Goal: Information Seeking & Learning: Learn about a topic

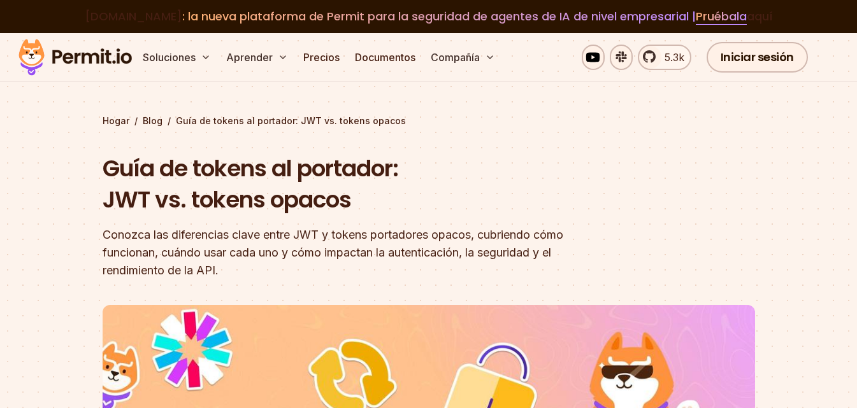
click at [564, 170] on h1 "Guía de tokens al portador: JWT vs. tokens opacos" at bounding box center [347, 184] width 489 height 63
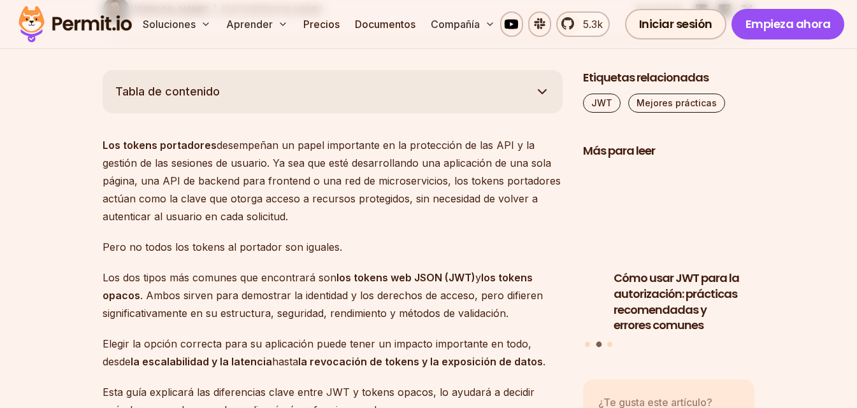
scroll to position [828, 0]
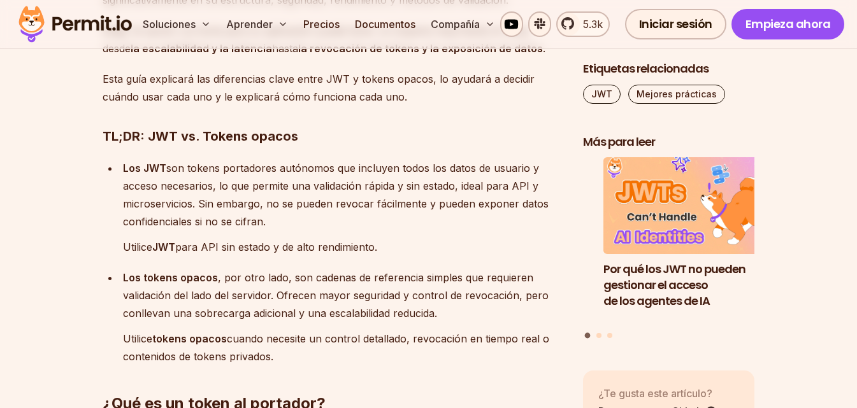
scroll to position [1019, 0]
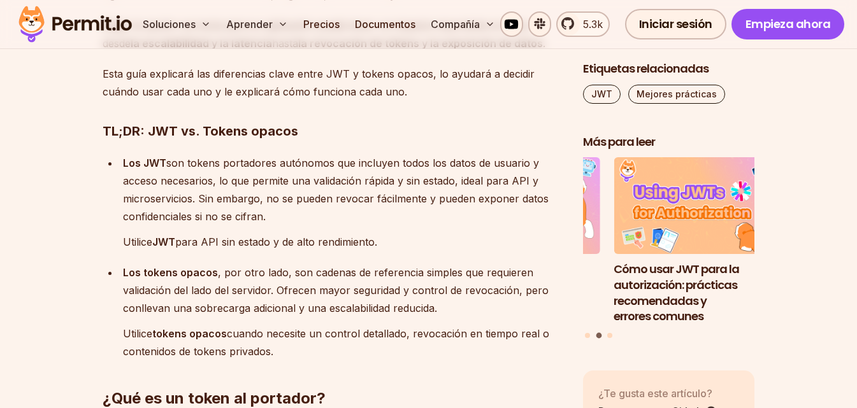
click at [452, 219] on p "Los JWT son tokens portadores autónomos que incluyen todos los datos de usuario…" at bounding box center [343, 189] width 440 height 71
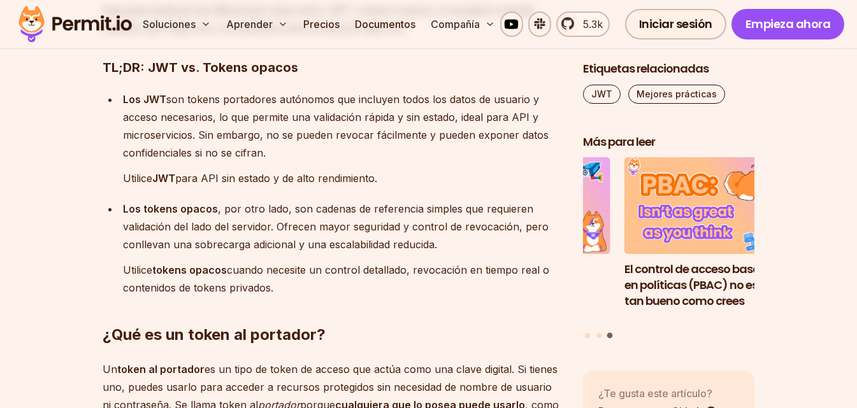
click at [443, 299] on h2 "¿Qué es un token al portador?" at bounding box center [333, 309] width 460 height 71
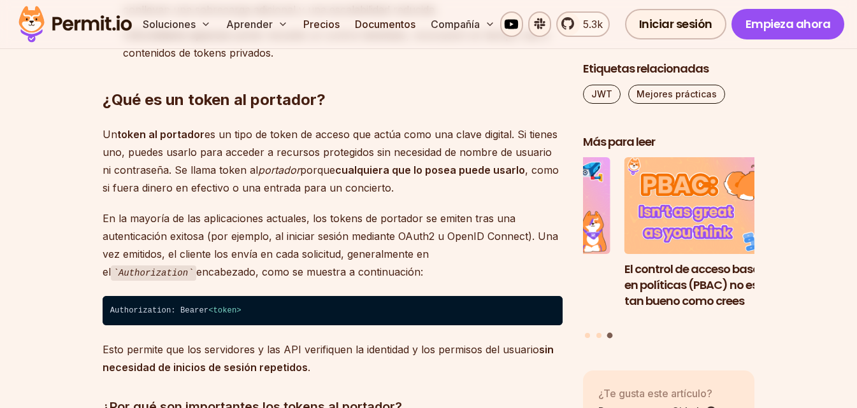
scroll to position [1338, 0]
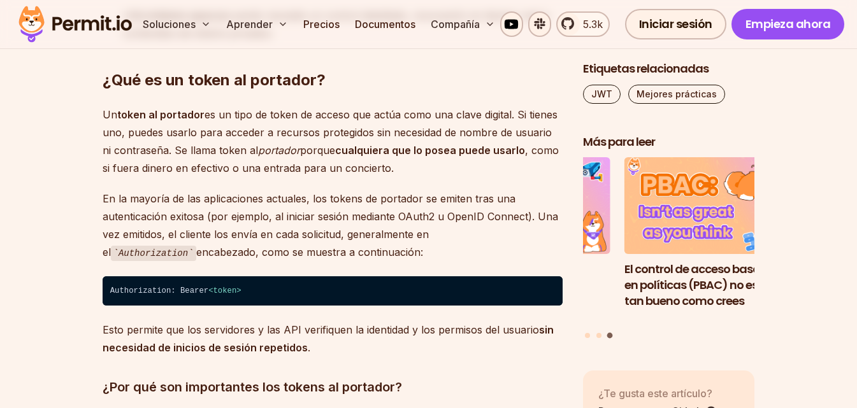
click at [486, 252] on p "En la mayoría de las aplicaciones actuales, los tokens de portador se emiten tr…" at bounding box center [333, 226] width 460 height 72
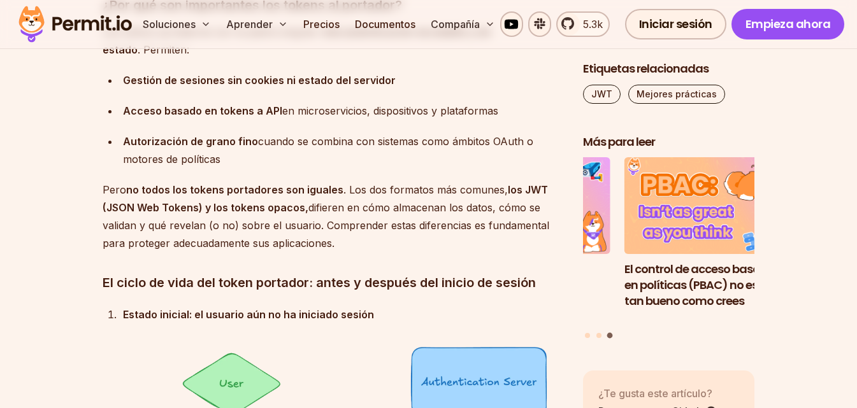
scroll to position [1784, 0]
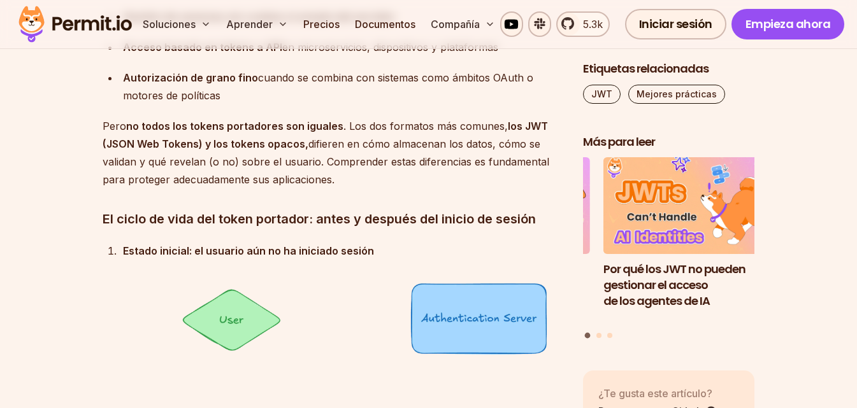
click at [351, 264] on div "Estado inicial: el usuario aún no ha iniciado sesión El usuario existe en el si…" at bounding box center [343, 413] width 440 height 342
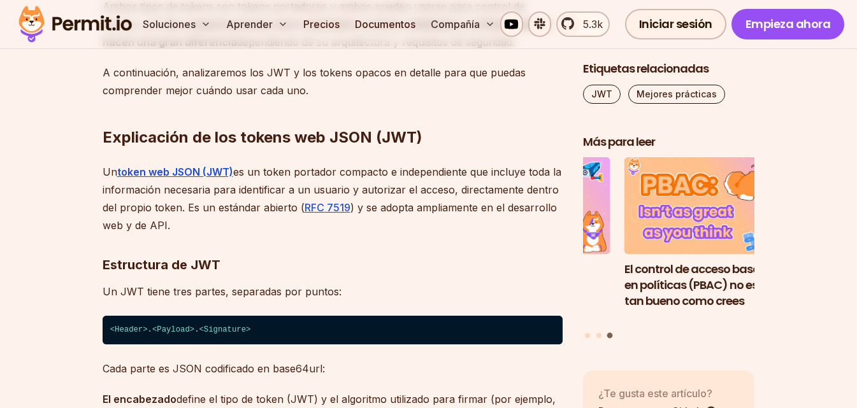
scroll to position [4714, 0]
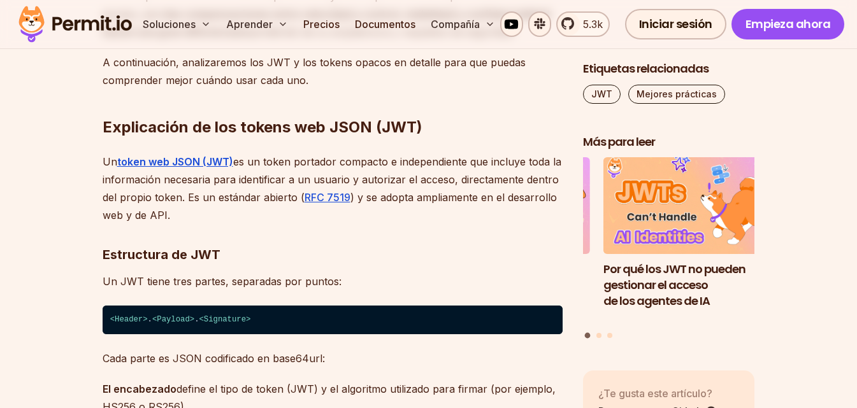
click at [415, 245] on h3 "Estructura de JWT" at bounding box center [333, 255] width 460 height 20
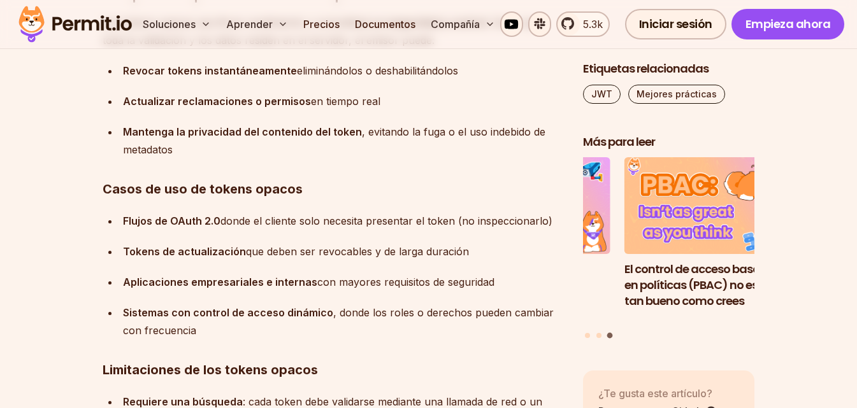
scroll to position [7007, 0]
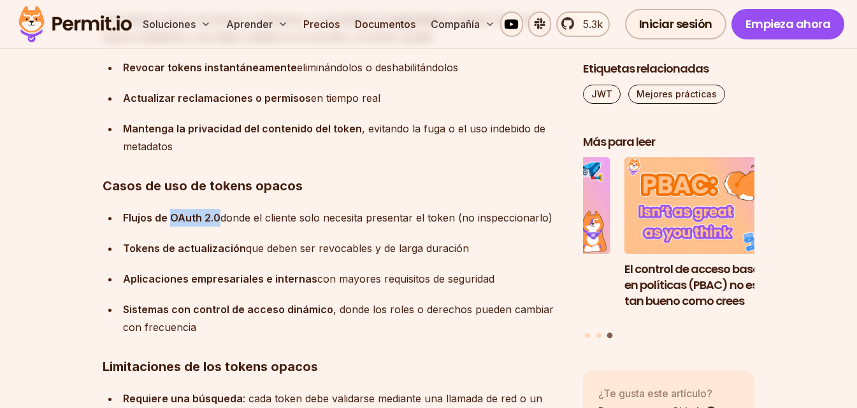
drag, startPoint x: 219, startPoint y: 199, endPoint x: 171, endPoint y: 198, distance: 47.8
click at [171, 209] on div "Flujos de OAuth 2.0 donde el cliente solo necesita presentar el token (no inspe…" at bounding box center [343, 218] width 440 height 18
copy font "OAuth 2.0"
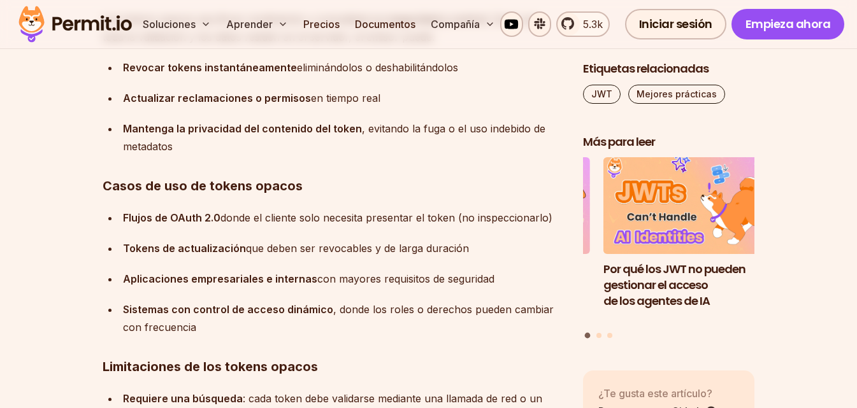
click at [435, 357] on h3 "Limitaciones de los tokens opacos" at bounding box center [333, 367] width 460 height 20
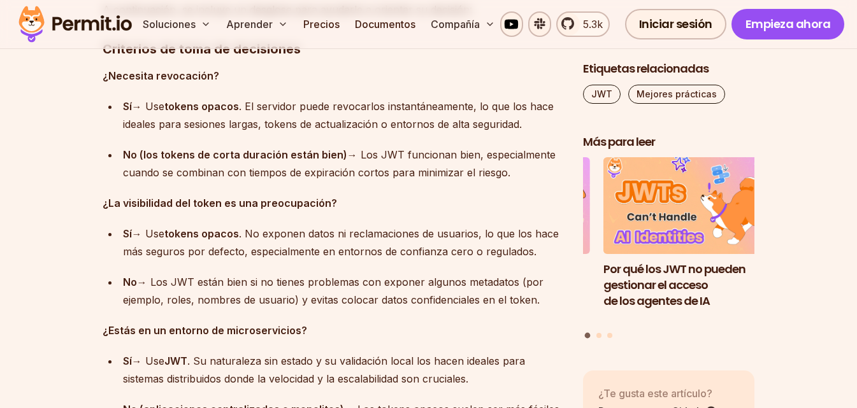
scroll to position [8472, 0]
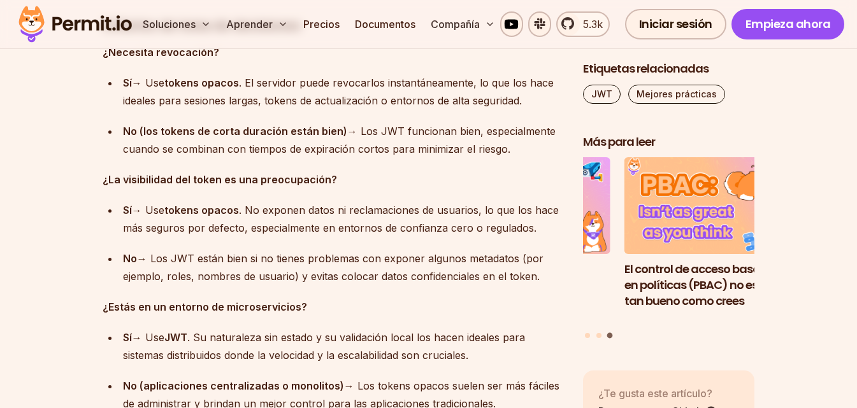
click at [436, 298] on p "¿Estás en un entorno de microservicios?" at bounding box center [333, 307] width 460 height 18
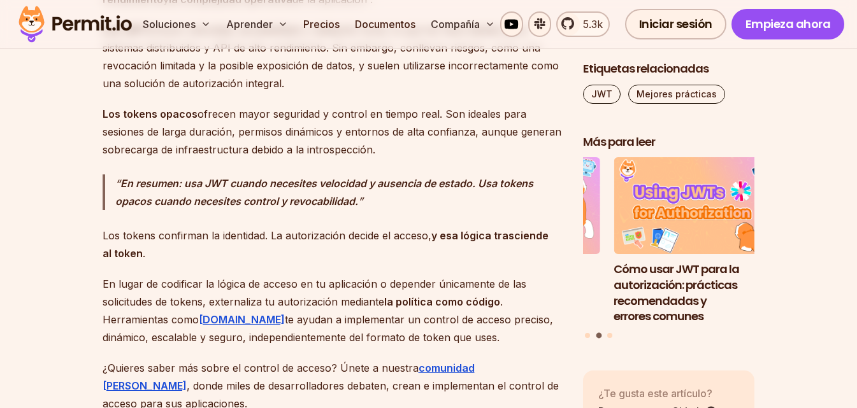
scroll to position [11402, 0]
